Goal: Task Accomplishment & Management: Manage account settings

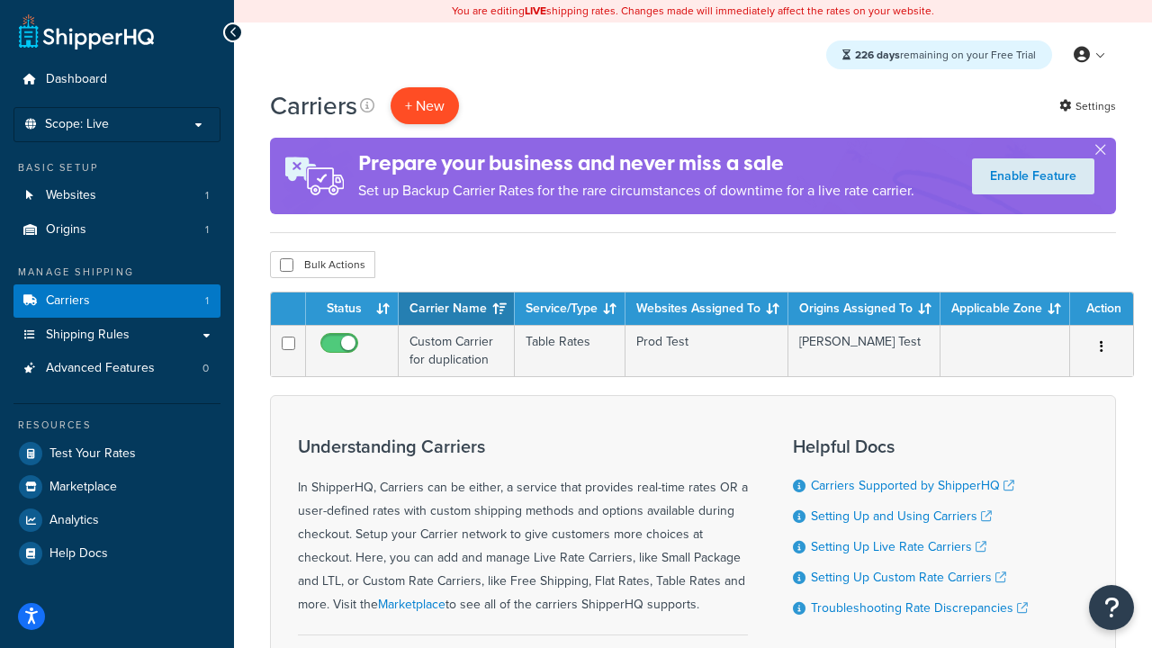
click at [425, 105] on button "+ New" at bounding box center [425, 105] width 68 height 37
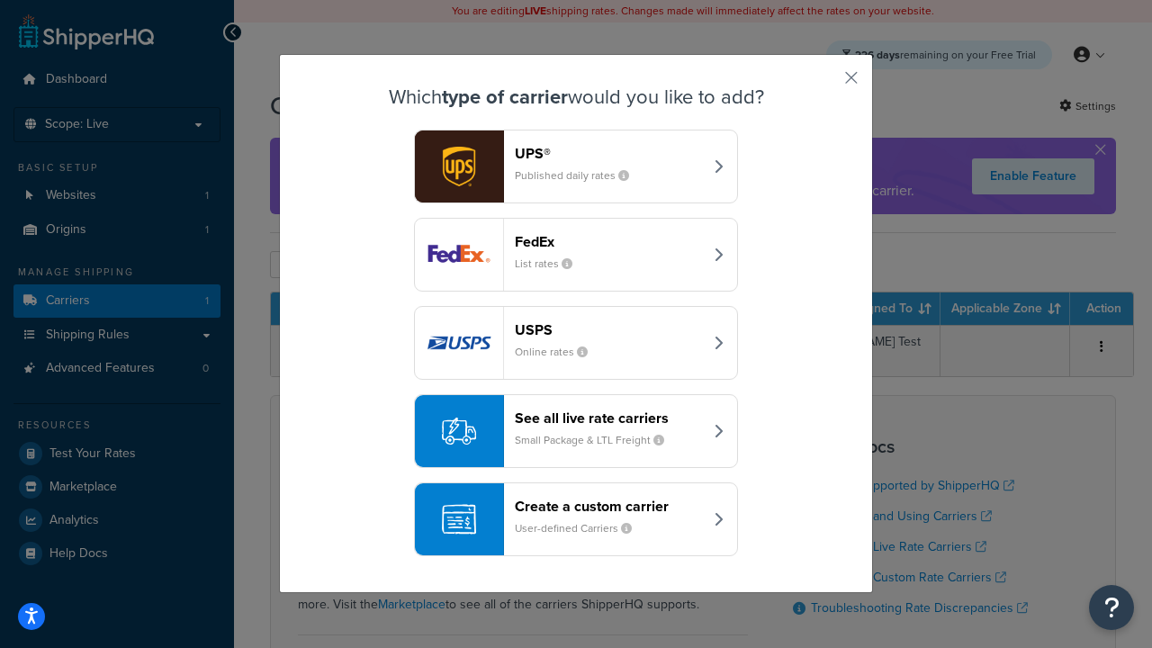
click at [609, 241] on header "FedEx" at bounding box center [609, 241] width 188 height 17
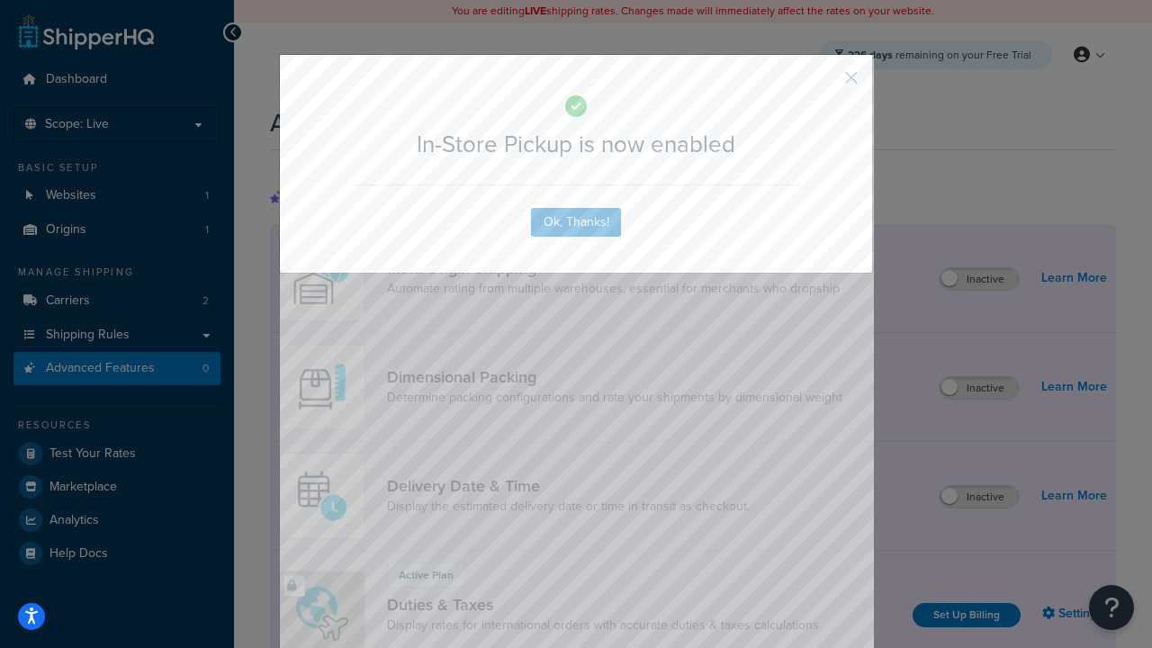
scroll to position [583, 0]
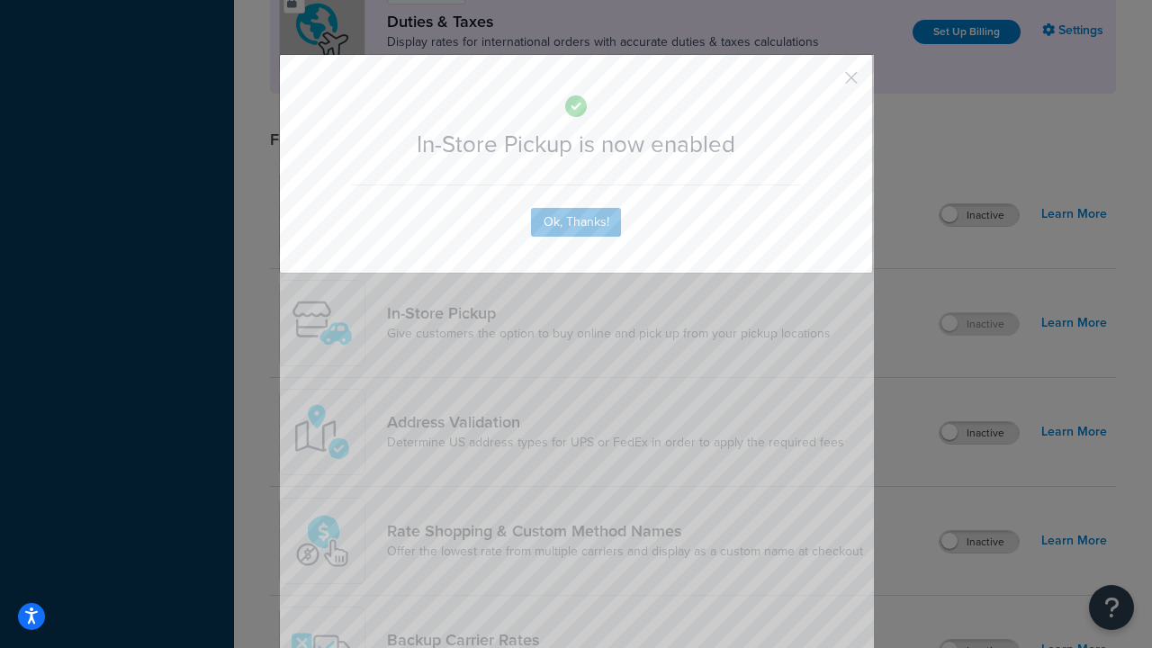
click at [825, 84] on button "button" at bounding box center [825, 84] width 5 height 5
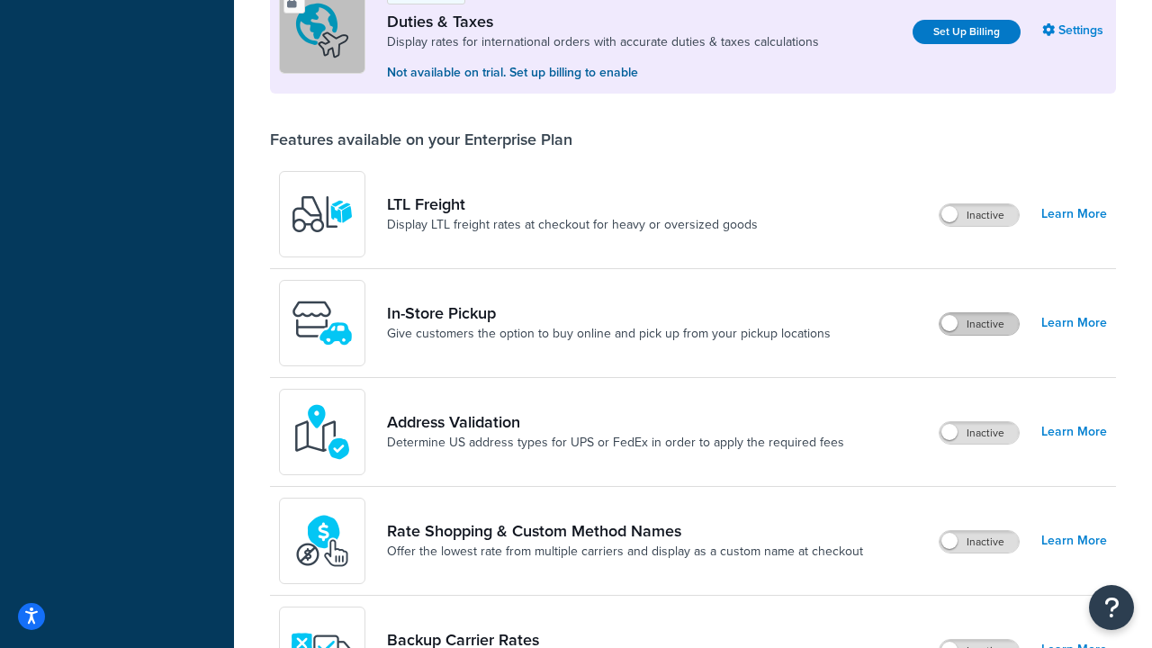
scroll to position [549, 0]
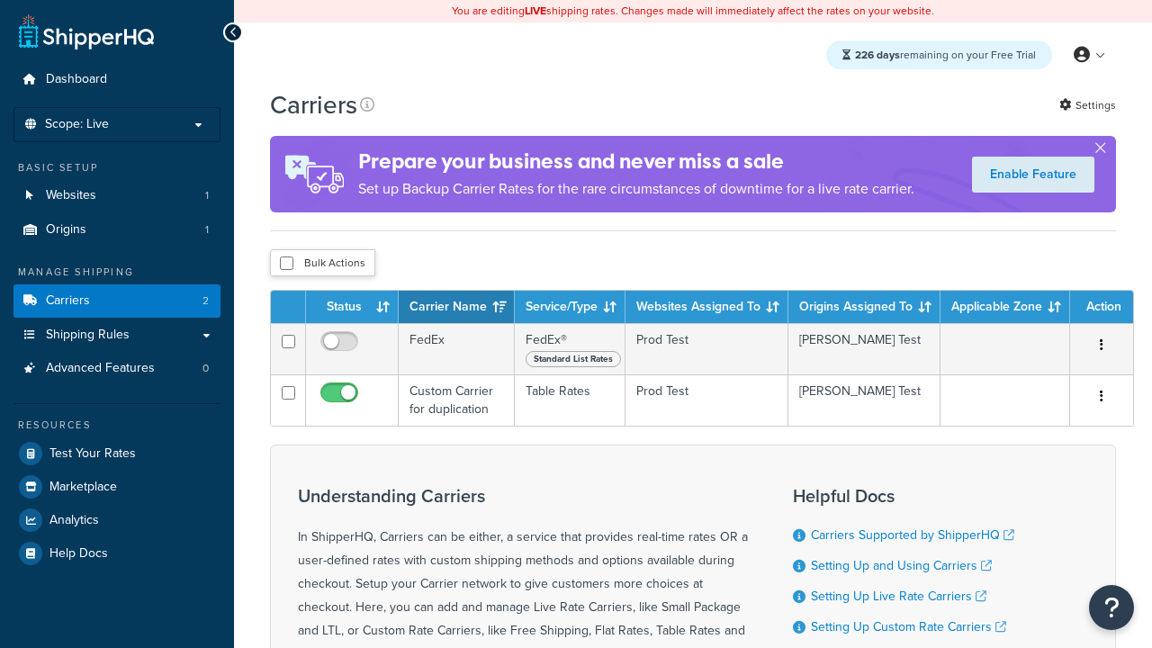
click at [286, 263] on input "checkbox" at bounding box center [287, 264] width 14 height 14
checkbox input "true"
click at [0, 0] on button "Delete" at bounding box center [0, 0] width 0 height 0
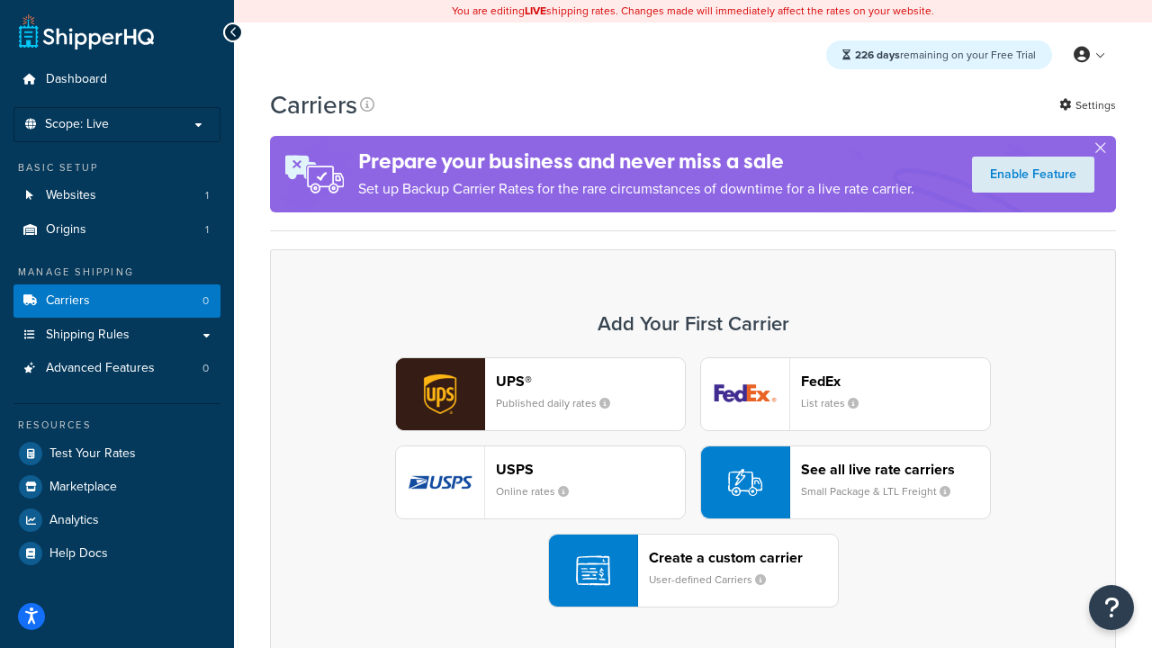
click at [693, 483] on div "UPS® Published daily rates FedEx List rates USPS Online rates See all live rate…" at bounding box center [693, 482] width 809 height 250
click at [693, 572] on small "User-defined Carriers" at bounding box center [714, 580] width 131 height 16
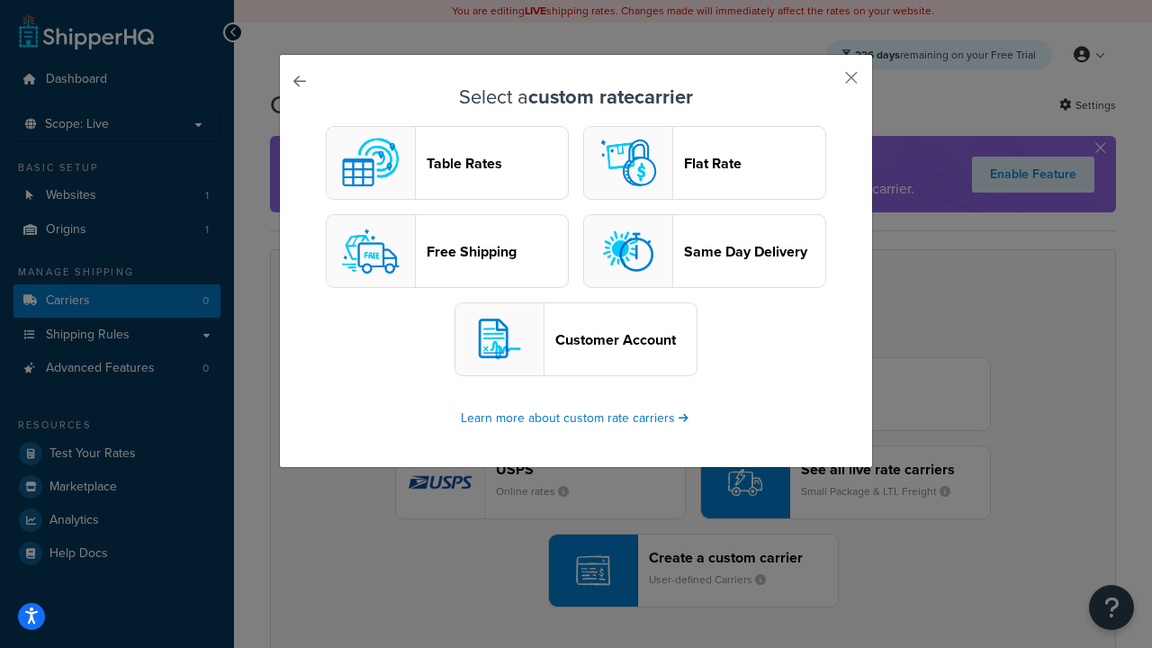
click at [447, 163] on header "Table Rates" at bounding box center [497, 163] width 141 height 17
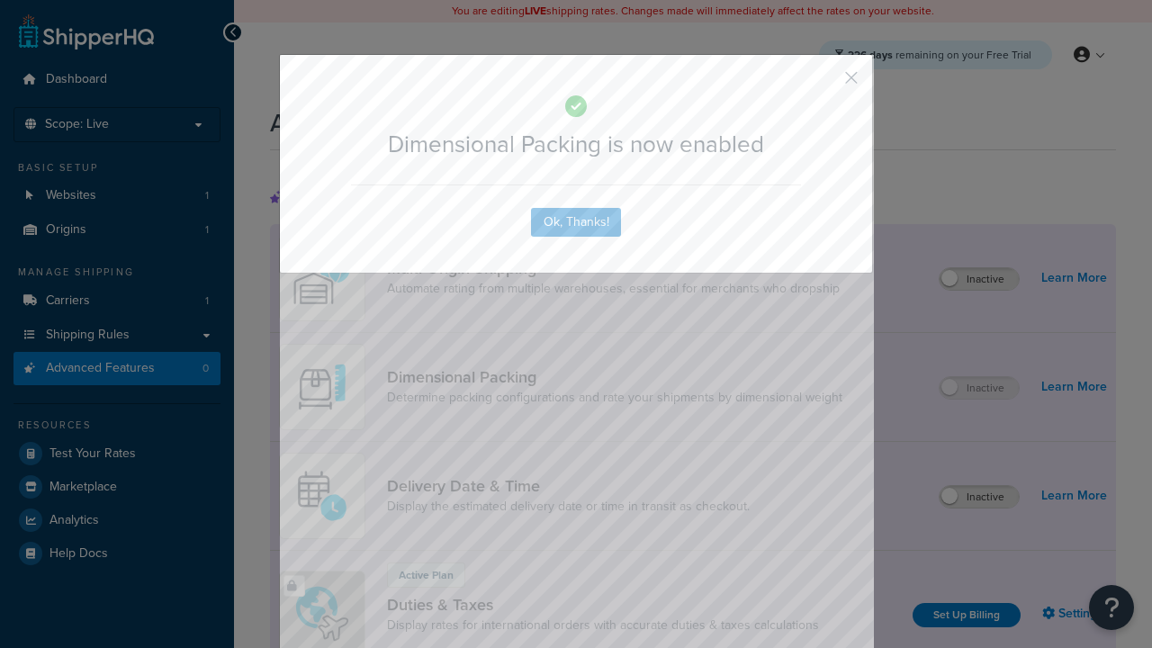
click at [825, 84] on button "button" at bounding box center [825, 84] width 5 height 5
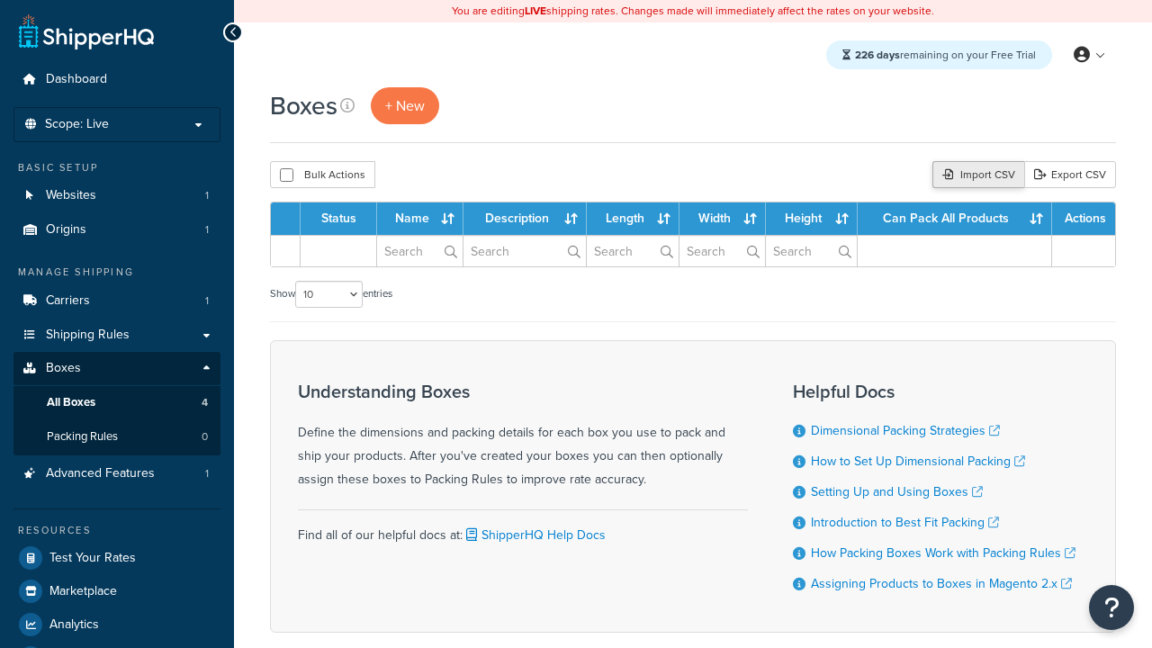
click at [977, 175] on div "Import CSV" at bounding box center [979, 174] width 92 height 27
